Goal: Information Seeking & Learning: Learn about a topic

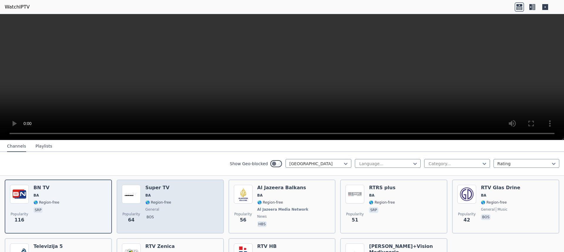
scroll to position [36, 0]
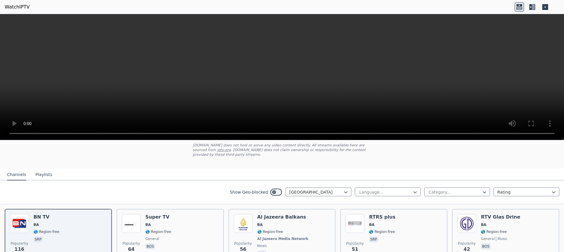
click at [337, 193] on div "Show Geo-blocked [GEOGRAPHIC_DATA] Language... Category... Rating" at bounding box center [282, 193] width 564 height 24
click at [334, 192] on div "Show Geo-blocked [GEOGRAPHIC_DATA] Language... Category... Rating" at bounding box center [282, 193] width 564 height 24
click at [333, 189] on div at bounding box center [315, 192] width 53 height 6
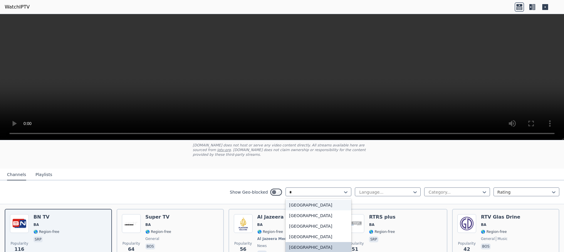
type input "**"
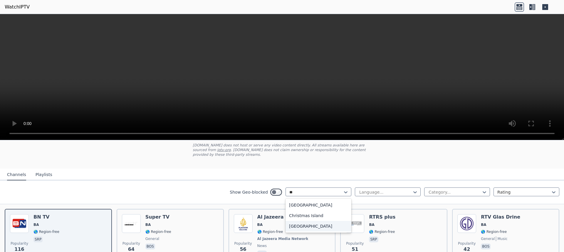
click at [295, 224] on div "[GEOGRAPHIC_DATA]" at bounding box center [318, 226] width 66 height 11
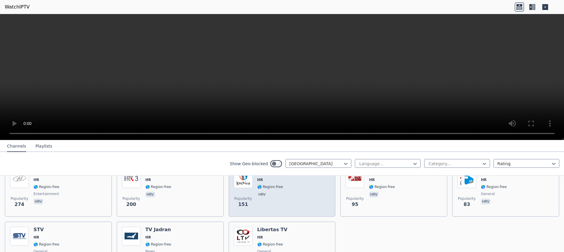
scroll to position [64, 0]
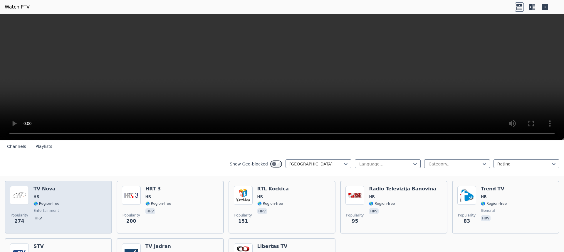
click at [61, 190] on div "Popularity 274 TV Nova HR 🌎 Region-free entertainment hrv" at bounding box center [58, 207] width 97 height 42
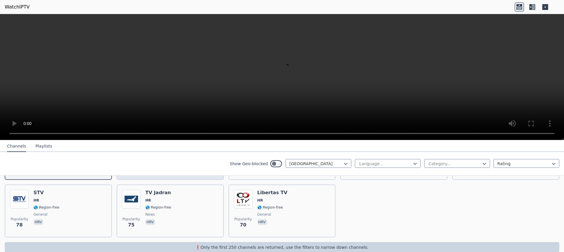
scroll to position [123, 0]
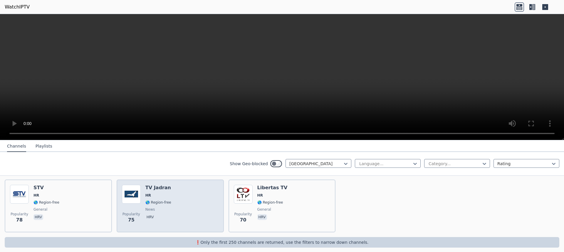
click at [186, 203] on div "Popularity 75 TV Jadran HR 🌎 Region-free news hrv" at bounding box center [170, 206] width 97 height 42
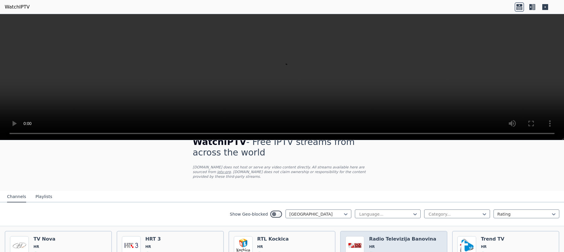
scroll to position [5, 0]
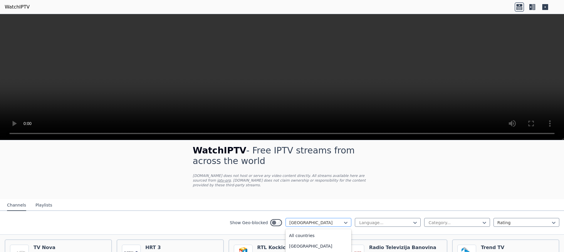
click at [317, 220] on div at bounding box center [315, 223] width 53 height 6
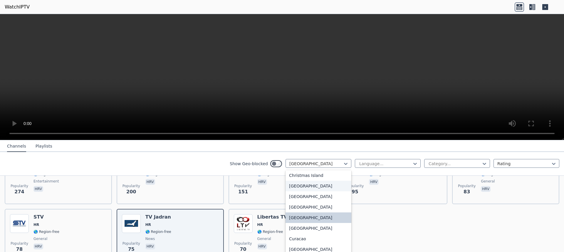
scroll to position [451, 0]
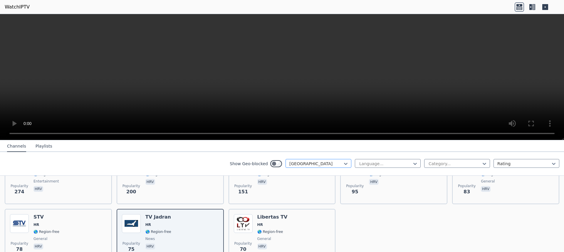
click at [337, 165] on div at bounding box center [315, 164] width 53 height 6
click at [338, 165] on div at bounding box center [315, 164] width 53 height 6
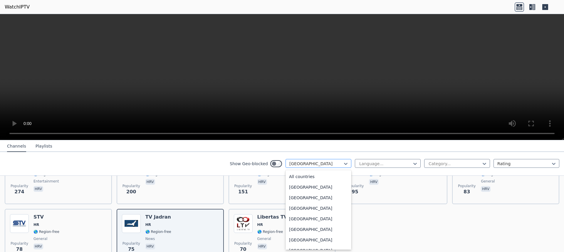
scroll to position [392, 0]
click at [338, 165] on div at bounding box center [315, 164] width 53 height 6
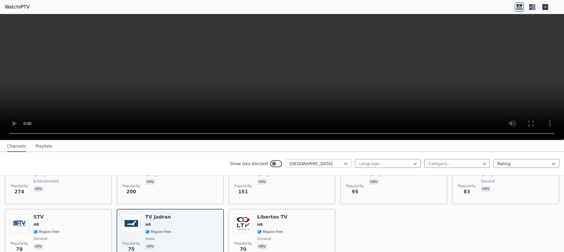
click at [307, 164] on div at bounding box center [315, 164] width 53 height 6
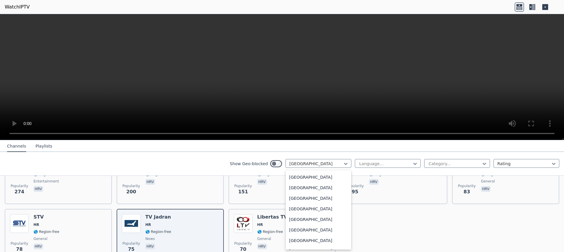
scroll to position [2015, 0]
click at [327, 236] on div "[GEOGRAPHIC_DATA]" at bounding box center [318, 240] width 66 height 11
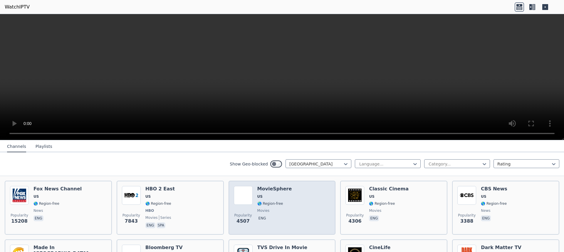
scroll to position [35, 0]
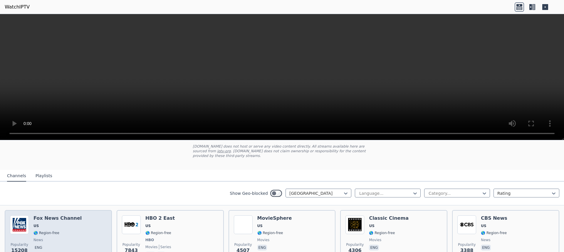
click at [83, 216] on div "Popularity 15208 [PERSON_NAME] US 🌎 Region-free news eng" at bounding box center [58, 237] width 97 height 43
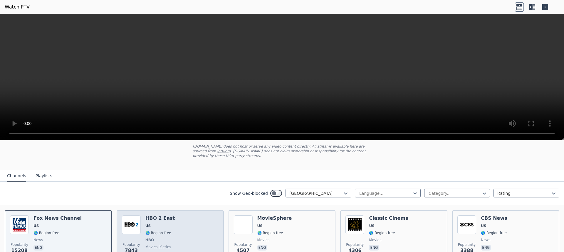
click at [162, 224] on span "US" at bounding box center [159, 226] width 29 height 5
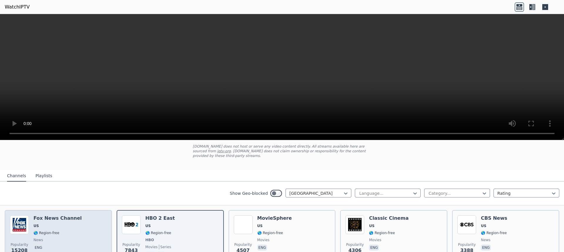
click at [87, 220] on div "Popularity 15208 [PERSON_NAME] US 🌎 Region-free news eng" at bounding box center [58, 237] width 97 height 43
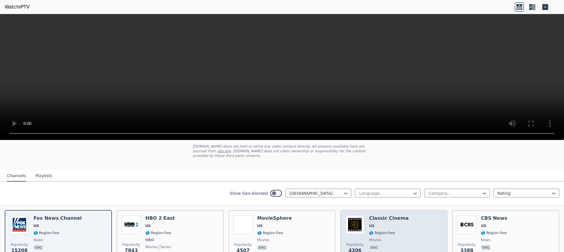
click at [357, 227] on img at bounding box center [354, 225] width 19 height 19
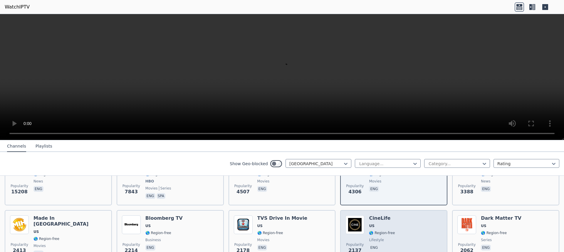
scroll to position [64, 0]
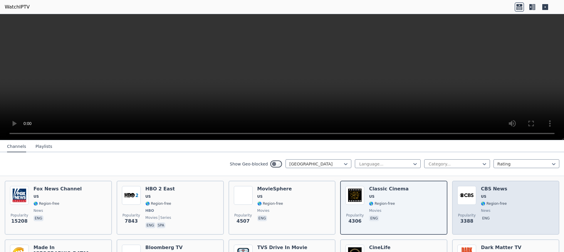
click at [484, 189] on div "CBS News US 🌎 Region-free news eng" at bounding box center [494, 207] width 26 height 43
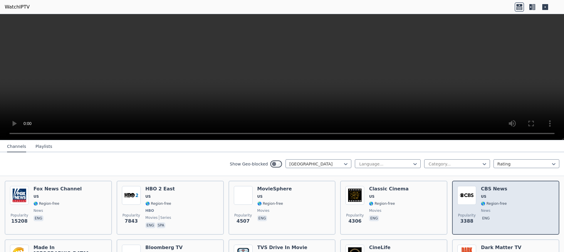
click at [511, 190] on div "Popularity 3388 CBS News US 🌎 Region-free news eng" at bounding box center [505, 207] width 97 height 43
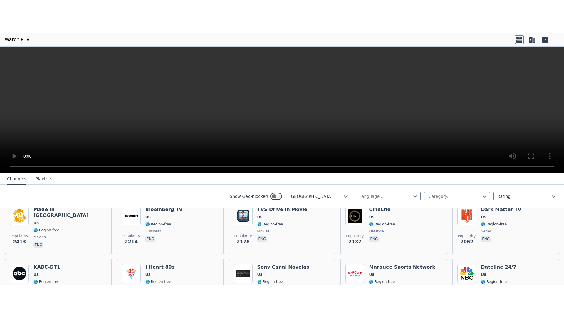
scroll to position [152, 0]
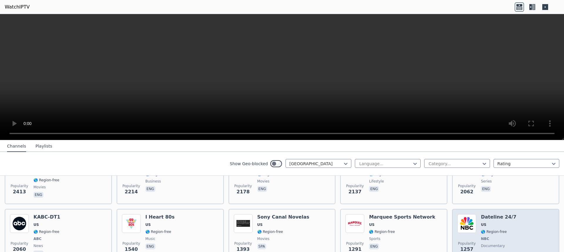
click at [490, 214] on h6 "Dateline 24/7" at bounding box center [499, 217] width 36 height 6
